Goal: Book appointment/travel/reservation

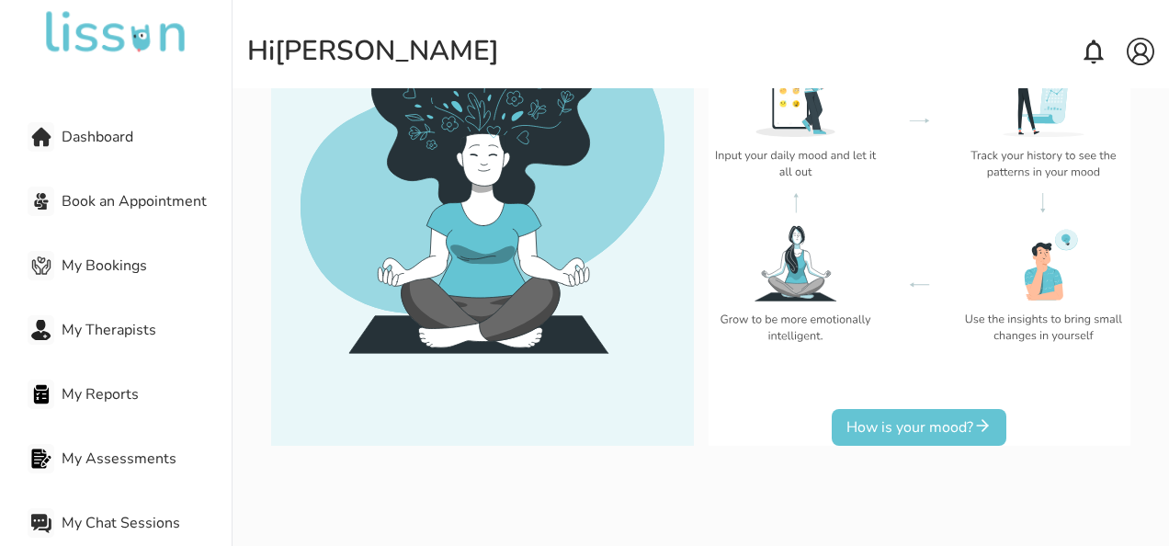
scroll to position [262, 0]
click at [976, 431] on icon at bounding box center [982, 424] width 18 height 18
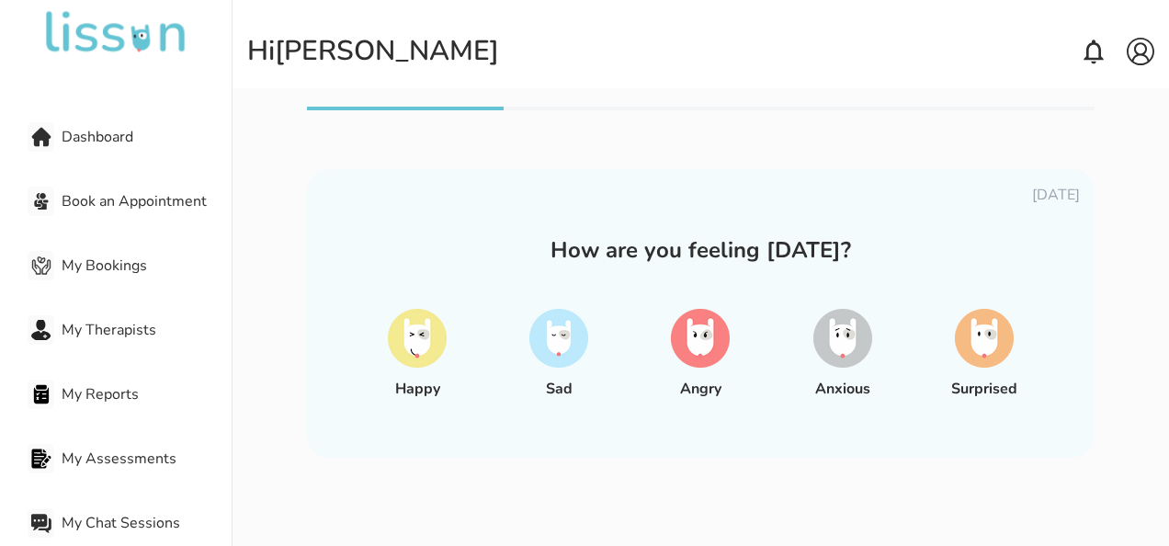
click at [719, 330] on img at bounding box center [700, 338] width 59 height 59
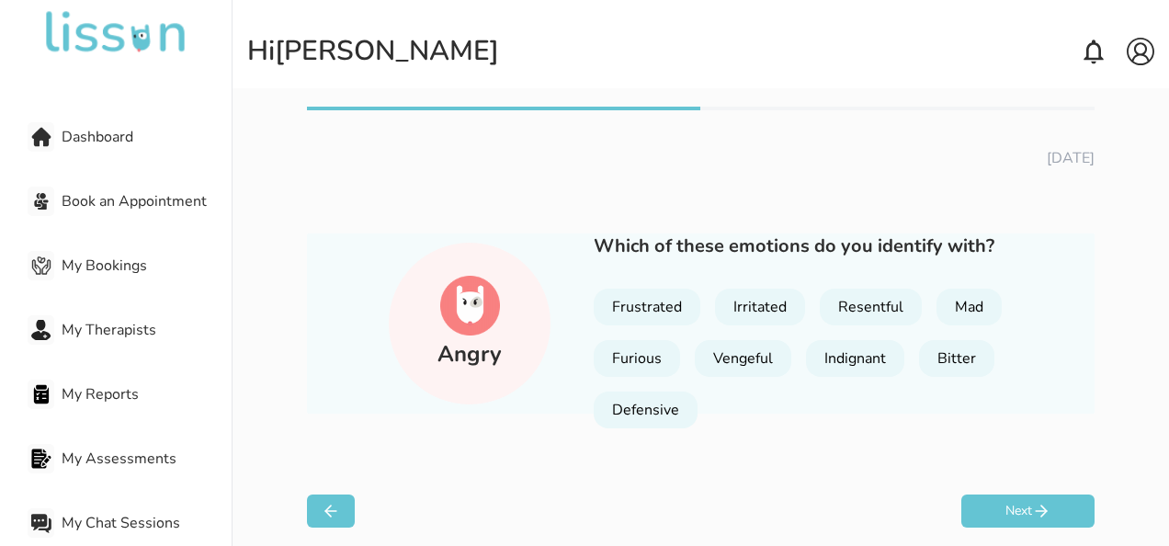
scroll to position [29, 0]
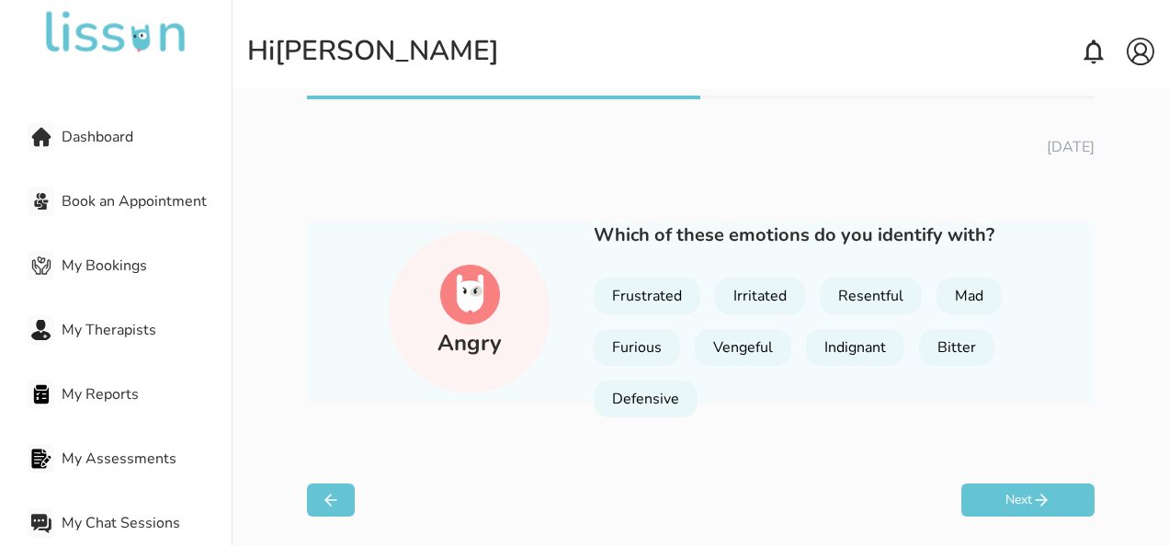
click at [862, 296] on div "Resentful" at bounding box center [871, 296] width 102 height 37
click at [944, 302] on div "Mad" at bounding box center [969, 296] width 65 height 37
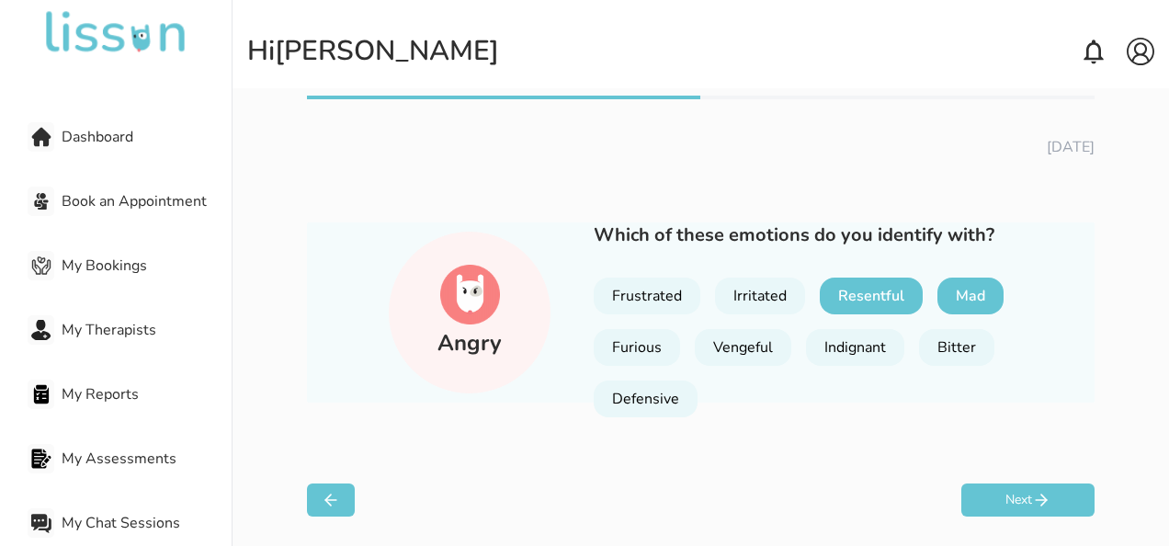
click at [752, 303] on div "Irritated" at bounding box center [760, 296] width 90 height 37
click at [658, 300] on div "Frustrated" at bounding box center [647, 296] width 107 height 37
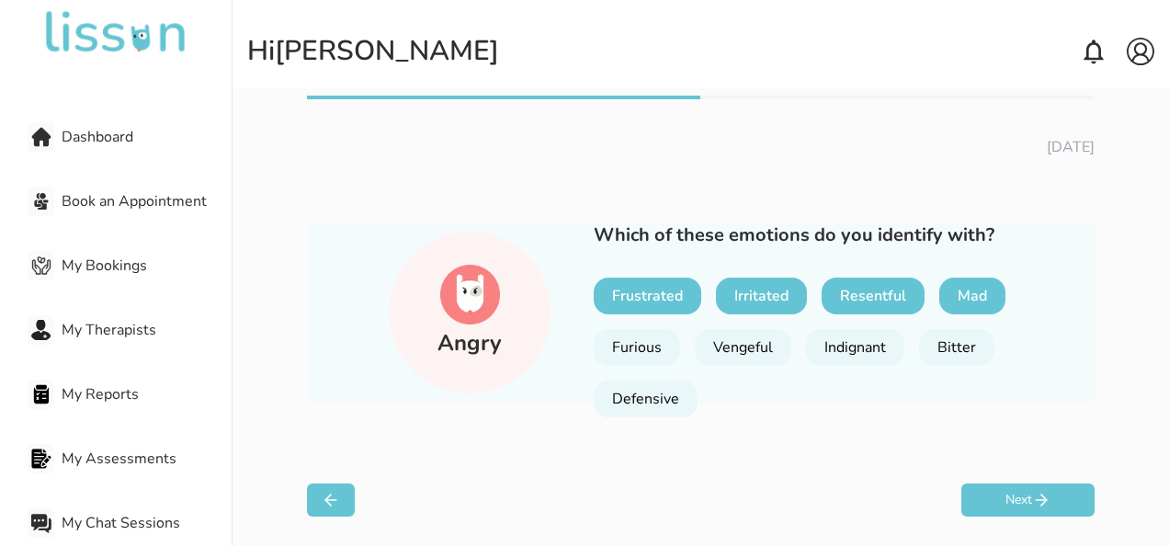
click at [943, 357] on div "Bitter" at bounding box center [956, 347] width 75 height 37
click at [1032, 510] on button "Next" at bounding box center [1027, 499] width 133 height 33
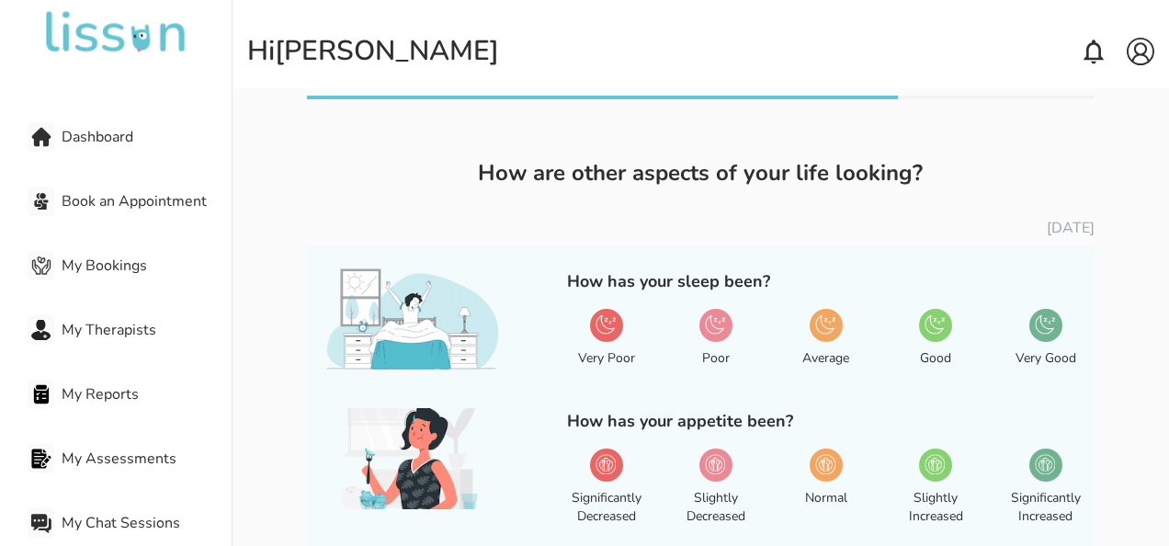
click at [719, 329] on img at bounding box center [715, 324] width 20 height 20
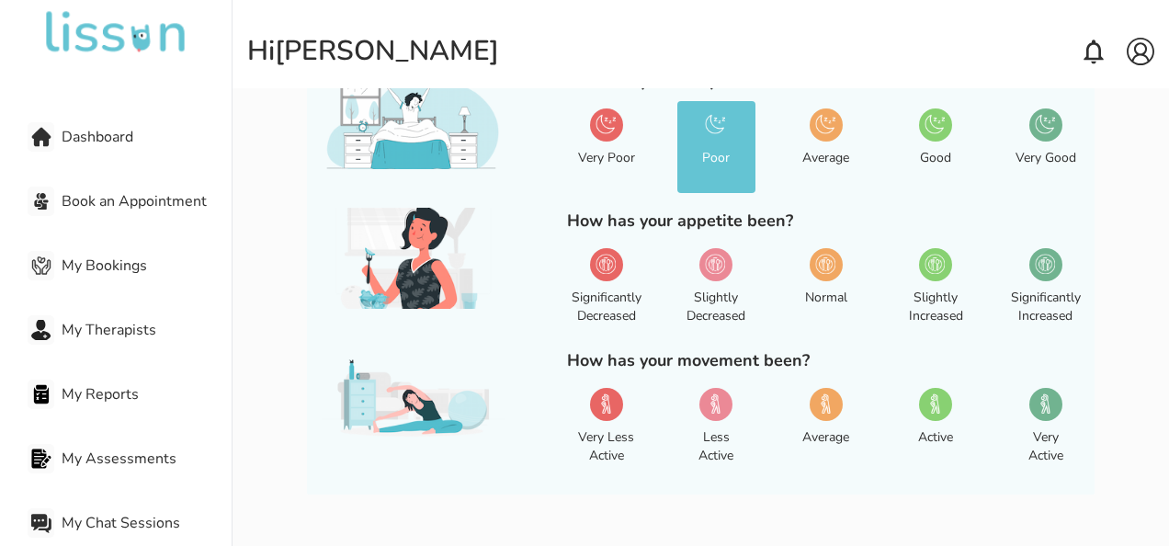
scroll to position [232, 0]
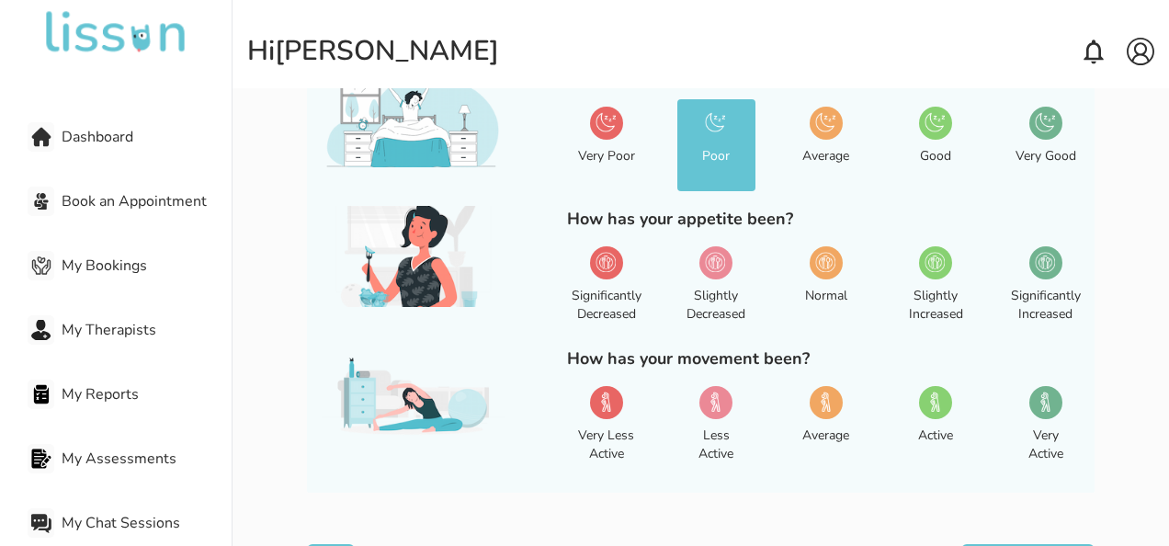
click at [713, 267] on img at bounding box center [715, 262] width 20 height 20
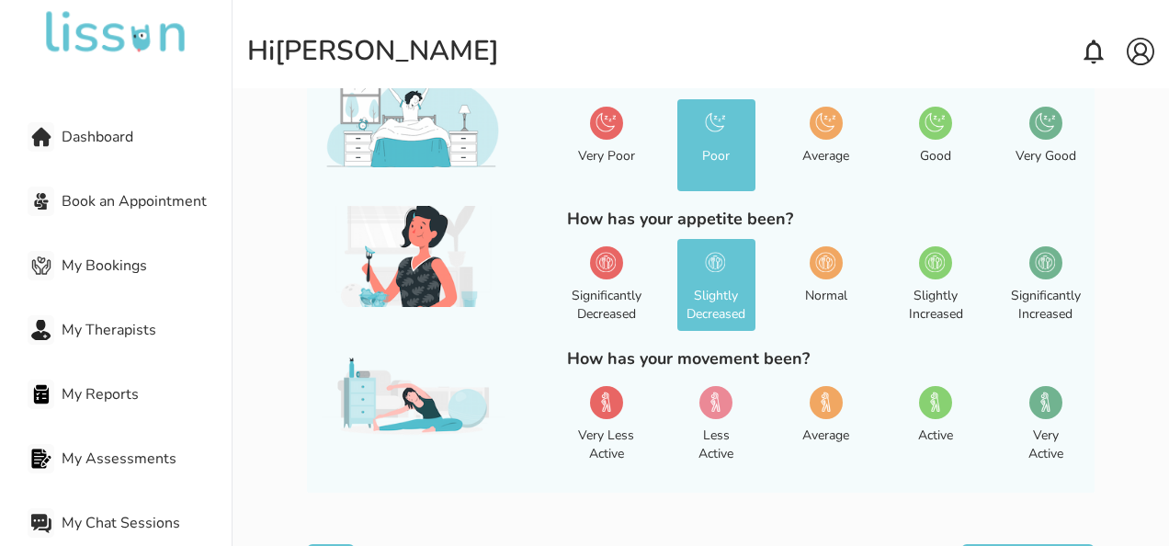
click at [822, 271] on img at bounding box center [825, 262] width 20 height 20
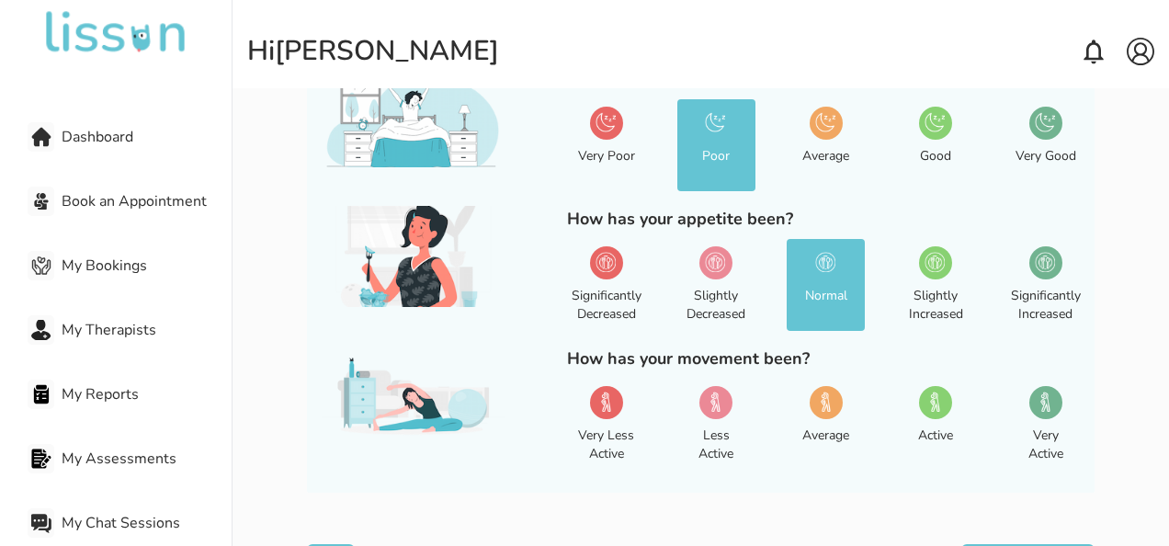
click at [932, 277] on div at bounding box center [935, 262] width 33 height 33
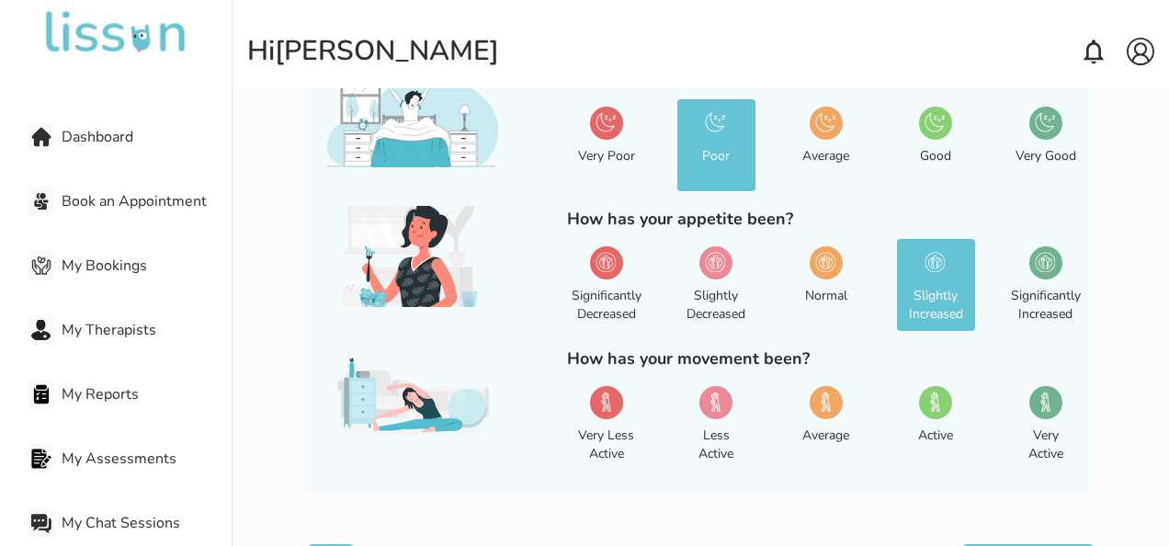
click at [810, 274] on div "Normal" at bounding box center [826, 285] width 78 height 92
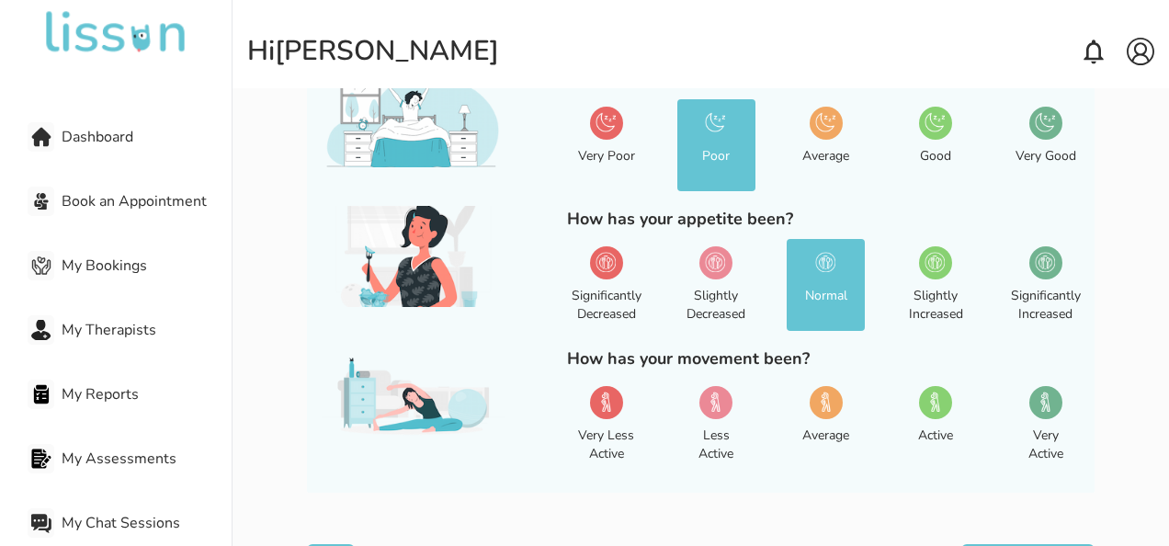
click at [820, 415] on div at bounding box center [826, 402] width 33 height 33
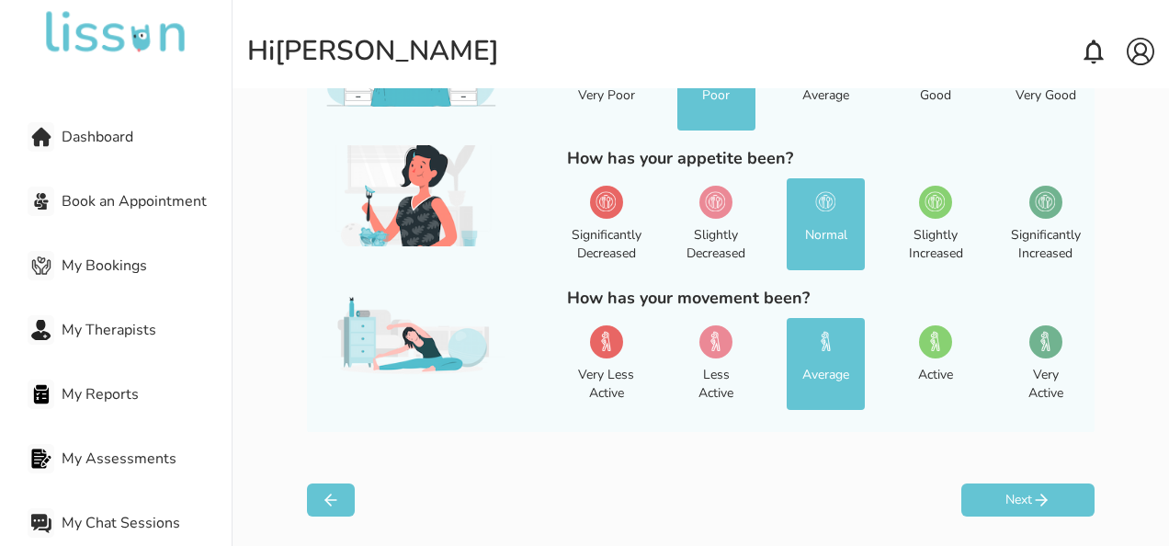
click at [1042, 502] on icon at bounding box center [1041, 500] width 18 height 18
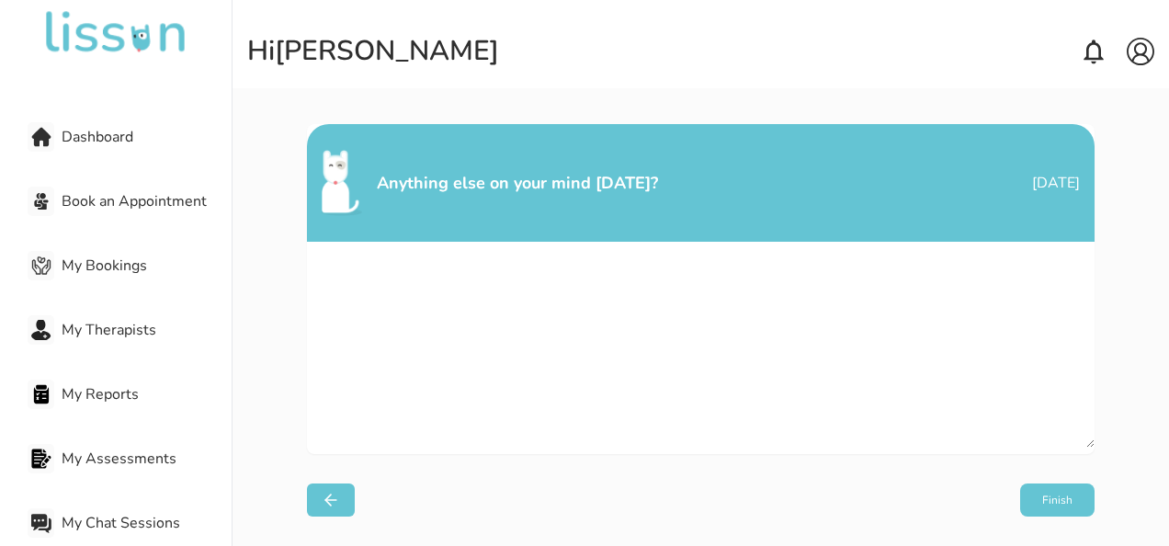
scroll to position [48, 0]
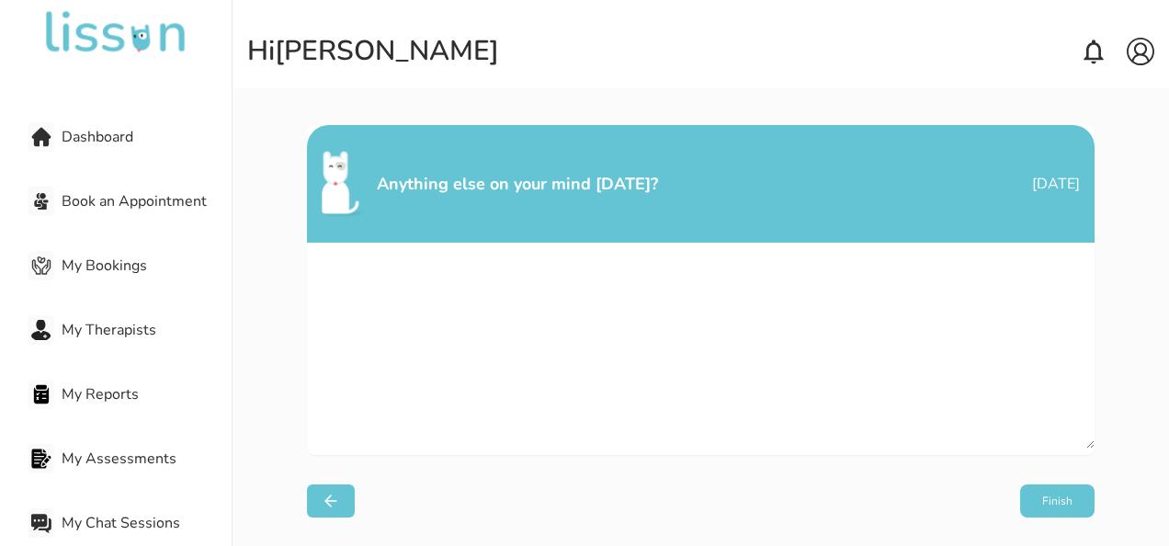
click at [675, 311] on textarea at bounding box center [700, 346] width 787 height 206
type textarea "****"
click at [1027, 490] on button "Finish" at bounding box center [1057, 500] width 74 height 33
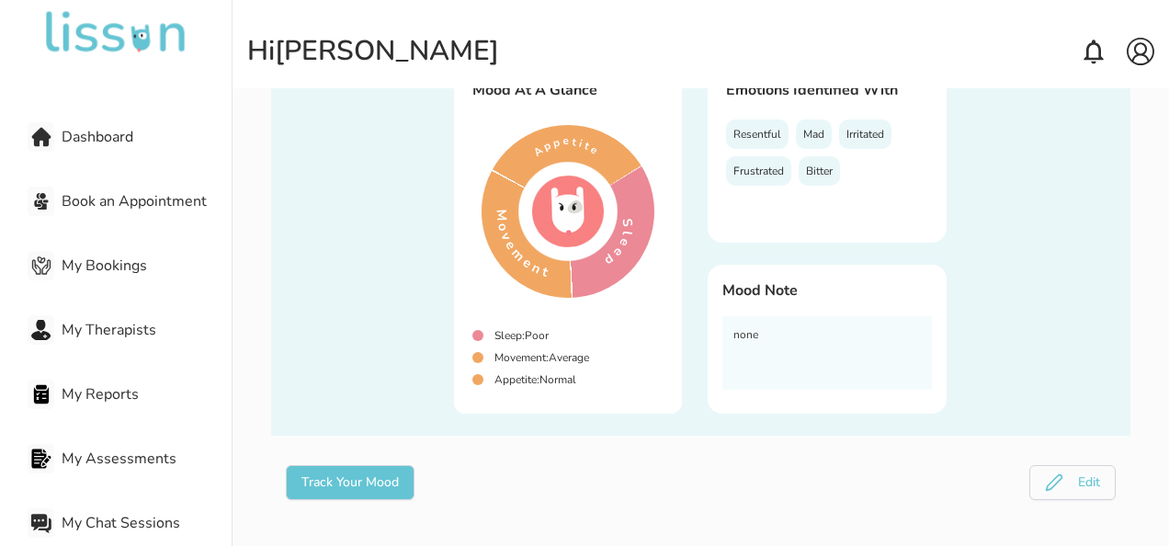
scroll to position [183, 0]
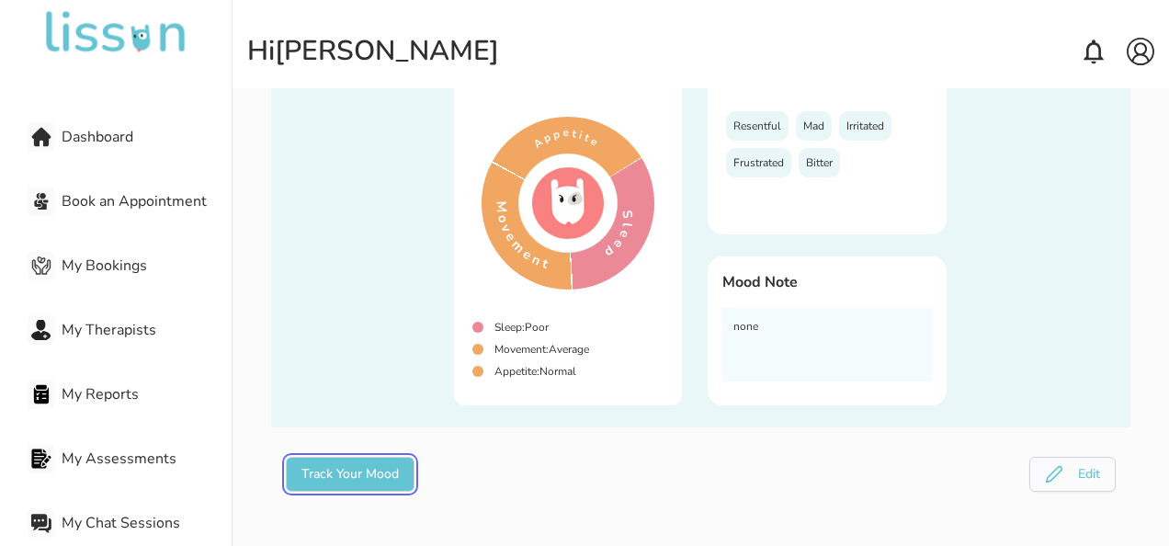
click at [392, 463] on button "Track Your Mood" at bounding box center [350, 474] width 129 height 35
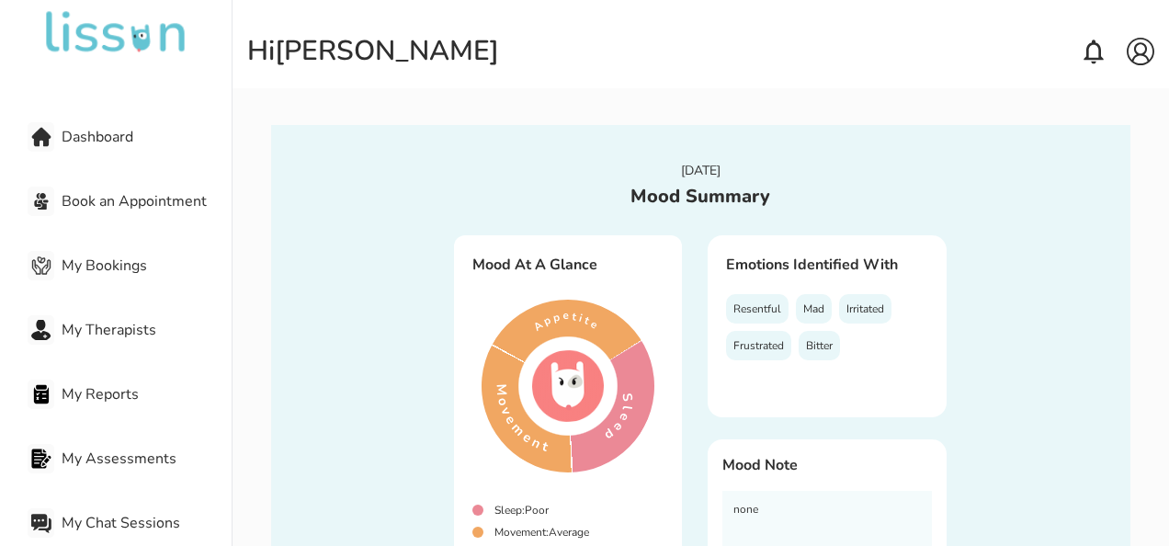
select select "**********"
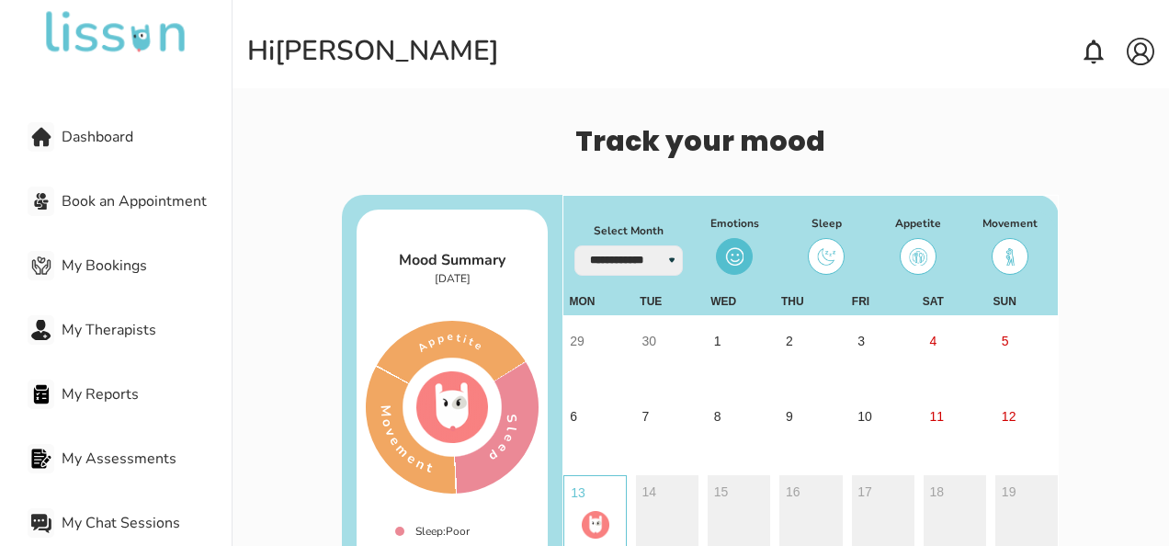
click at [1033, 92] on div "**********" at bounding box center [701, 332] width 936 height 546
click at [722, 253] on div at bounding box center [734, 256] width 37 height 37
click at [817, 267] on div at bounding box center [826, 256] width 37 height 37
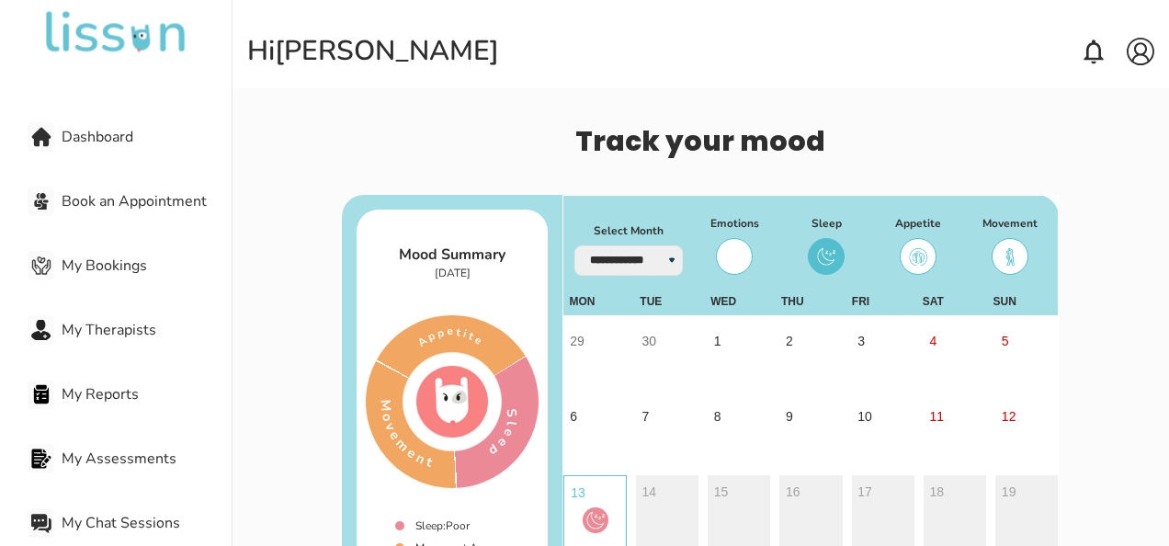
click at [914, 255] on img at bounding box center [918, 256] width 18 height 18
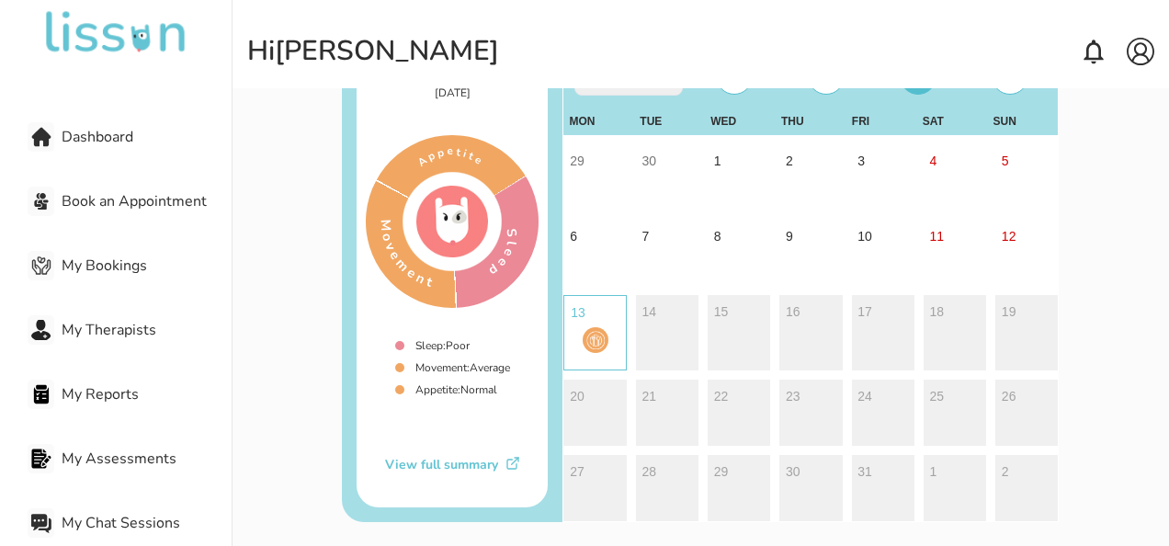
scroll to position [184, 0]
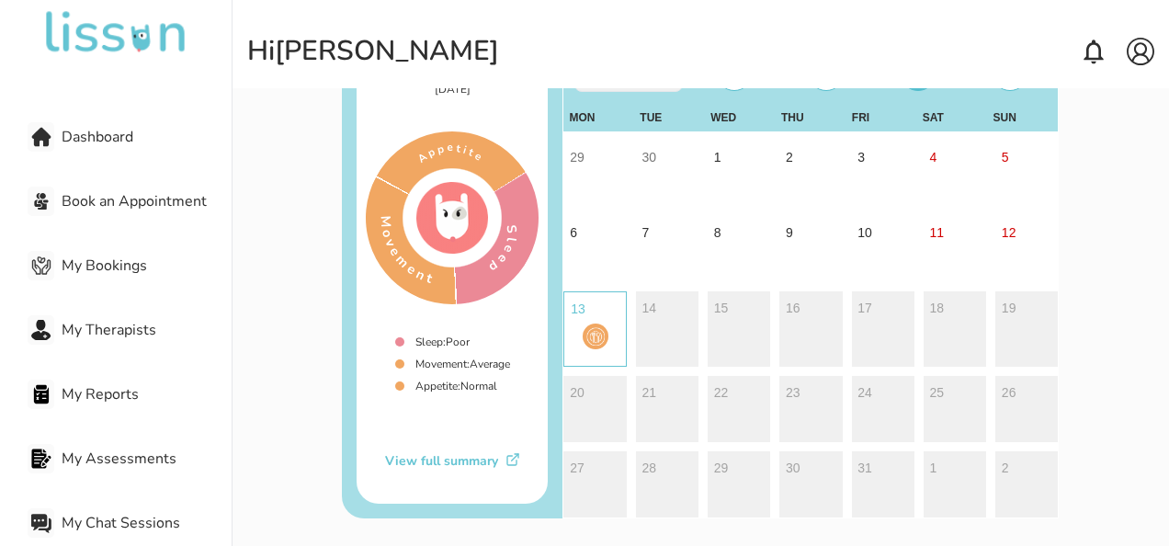
click at [421, 458] on div "View full summary" at bounding box center [452, 461] width 191 height 18
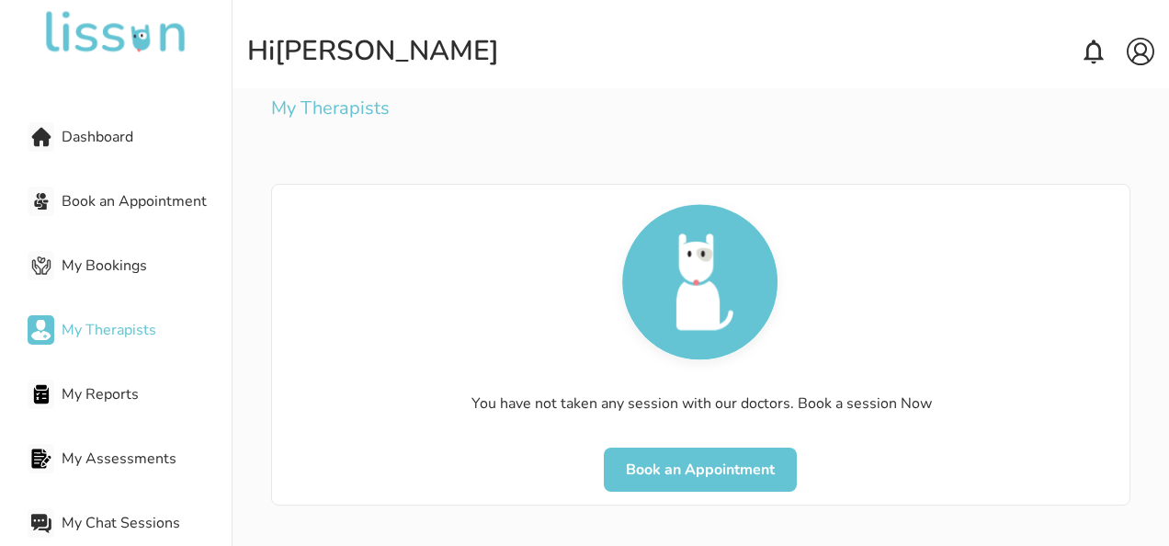
click at [747, 459] on button "Book an Appointment" at bounding box center [700, 470] width 193 height 44
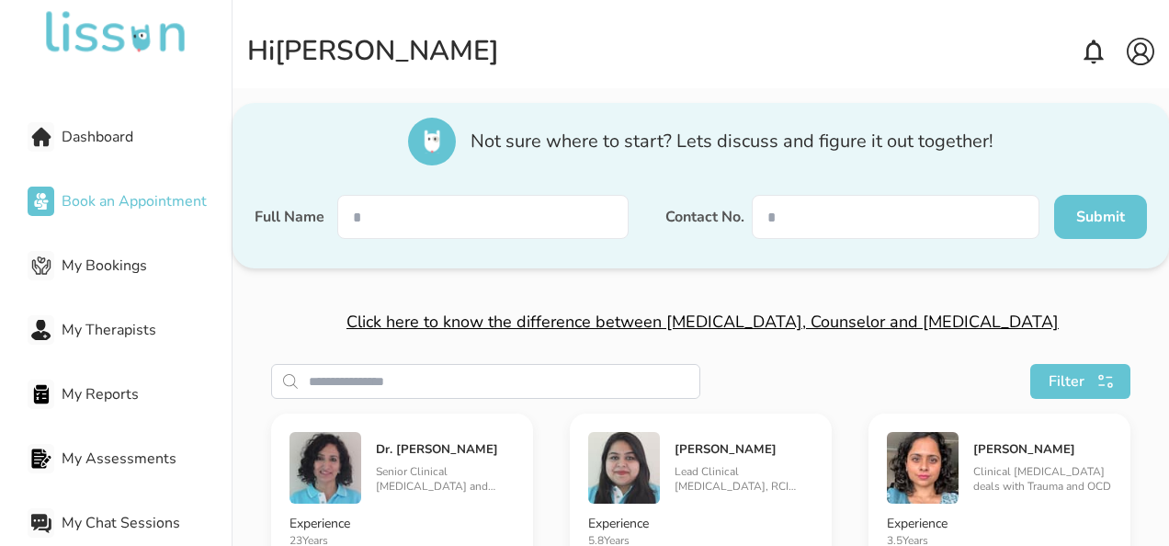
click at [948, 383] on div "Filter" at bounding box center [700, 381] width 858 height 35
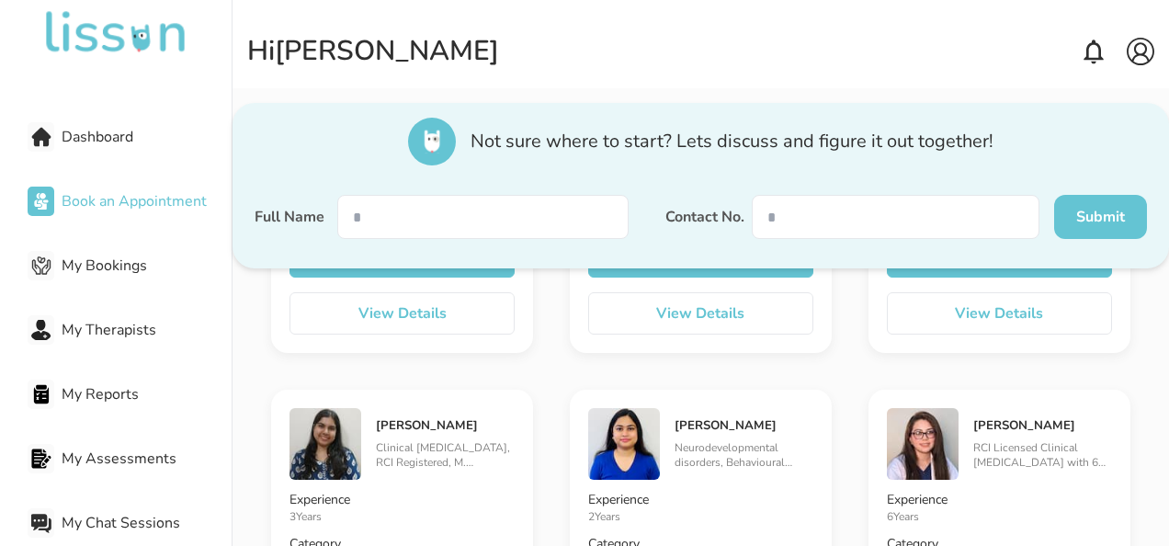
click at [1136, 369] on div "Click here to know the difference between Psychologist, Counselor and Psychiatr…" at bounding box center [701, 332] width 936 height 546
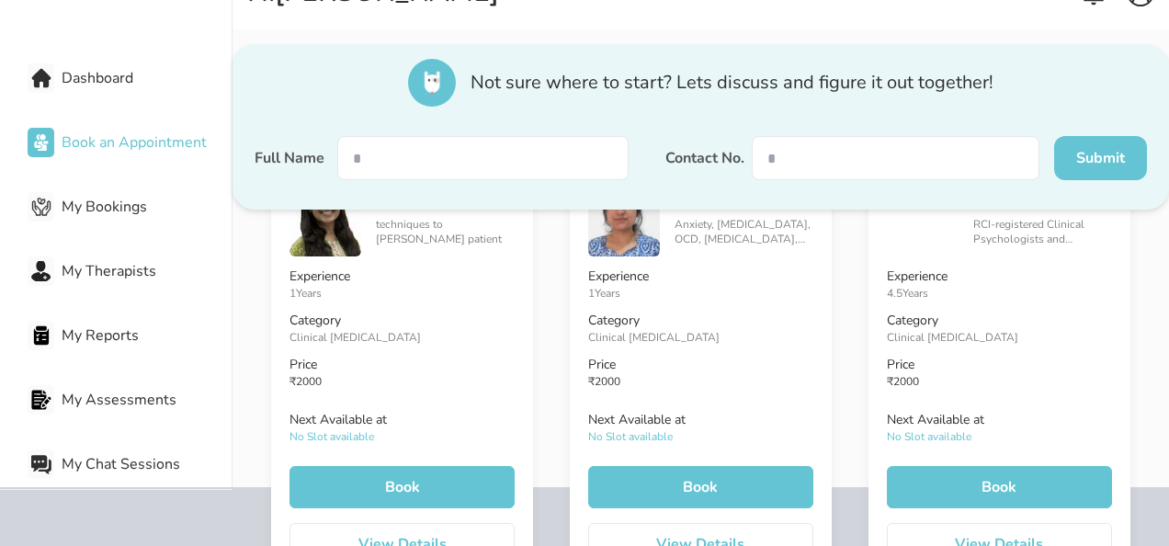
scroll to position [0, 0]
